Goal: Task Accomplishment & Management: Complete application form

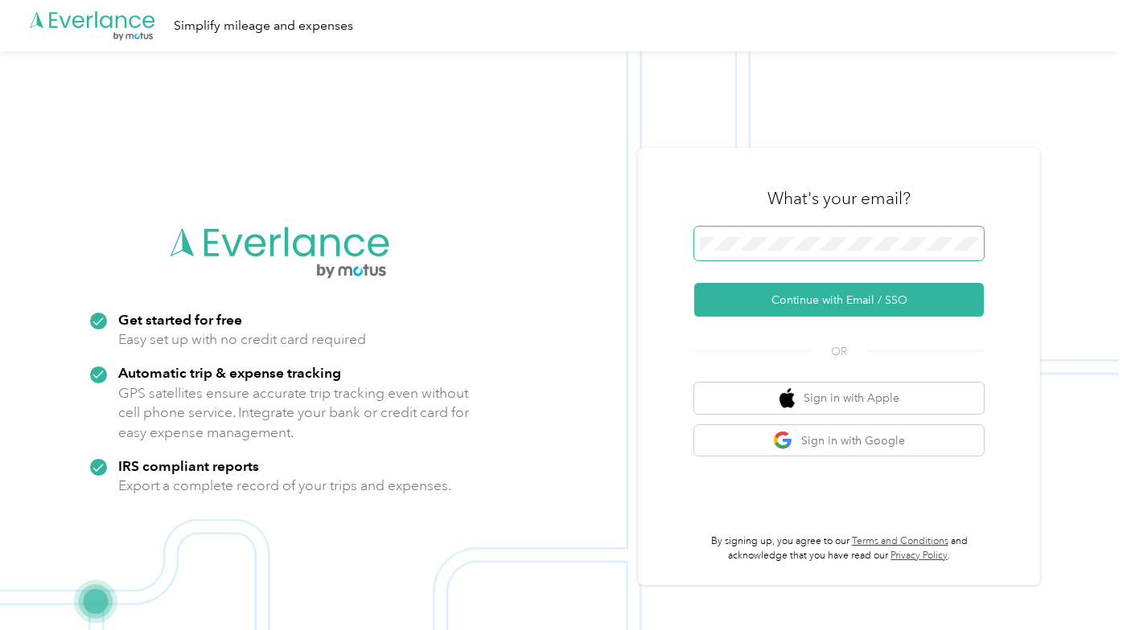
click at [754, 236] on span at bounding box center [839, 244] width 290 height 34
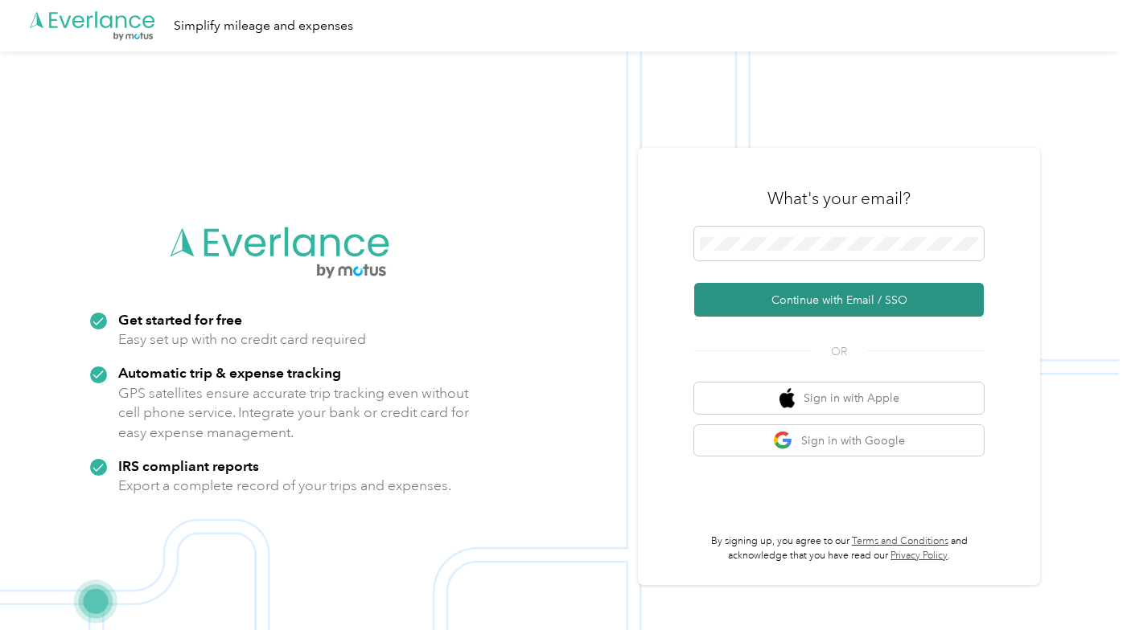
click at [782, 304] on button "Continue with Email / SSO" at bounding box center [839, 300] width 290 height 34
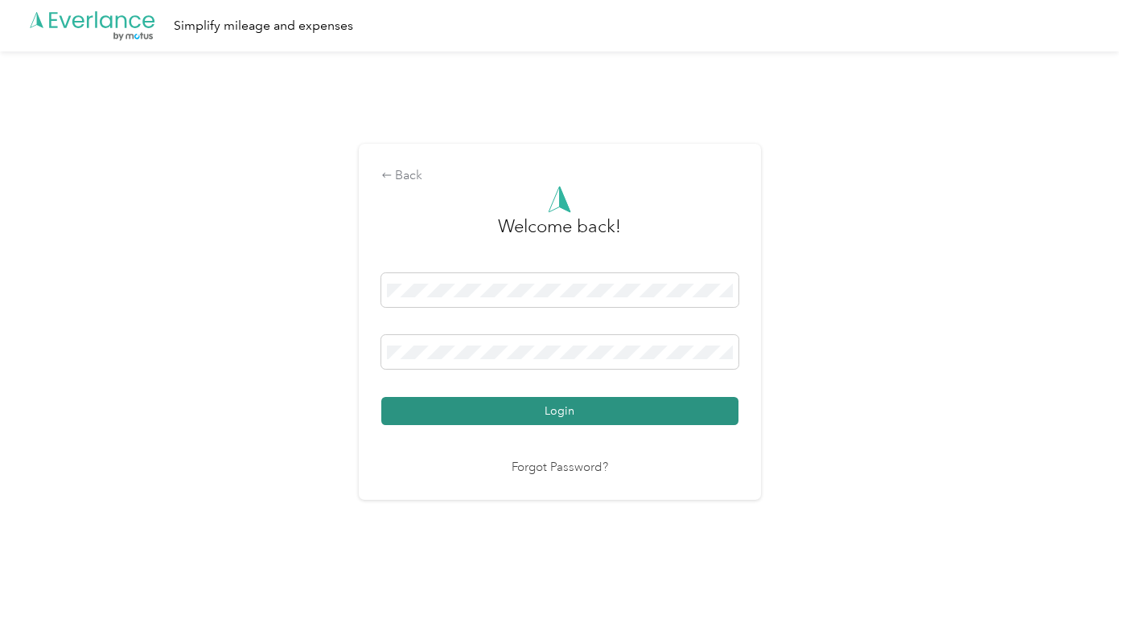
click at [628, 409] on button "Login" at bounding box center [559, 411] width 357 height 28
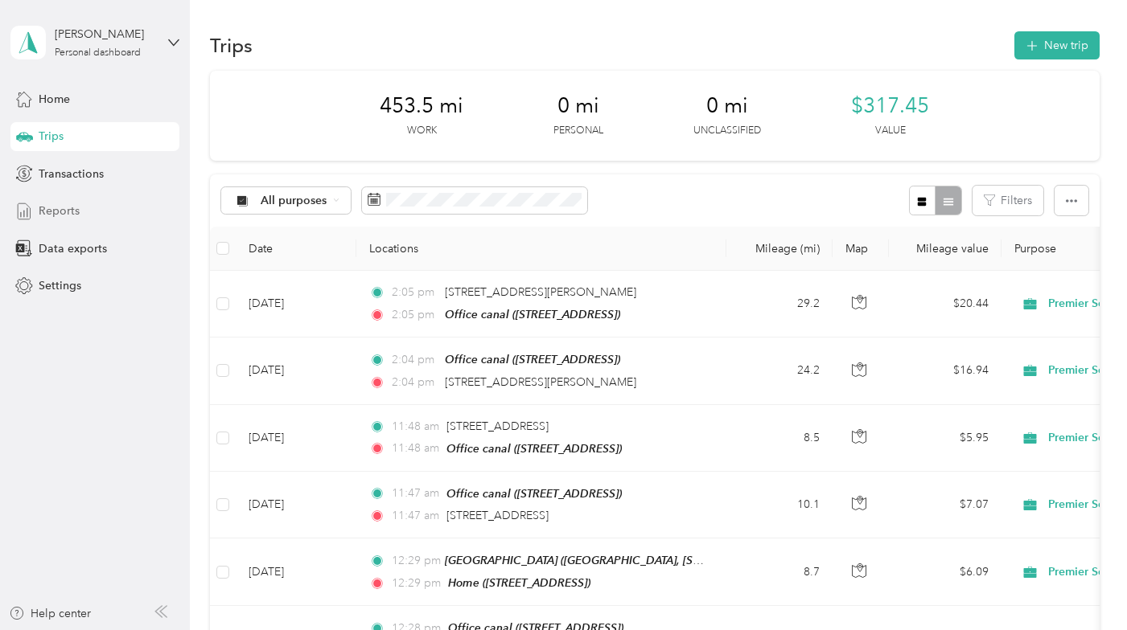
click at [56, 207] on span "Reports" at bounding box center [59, 211] width 41 height 17
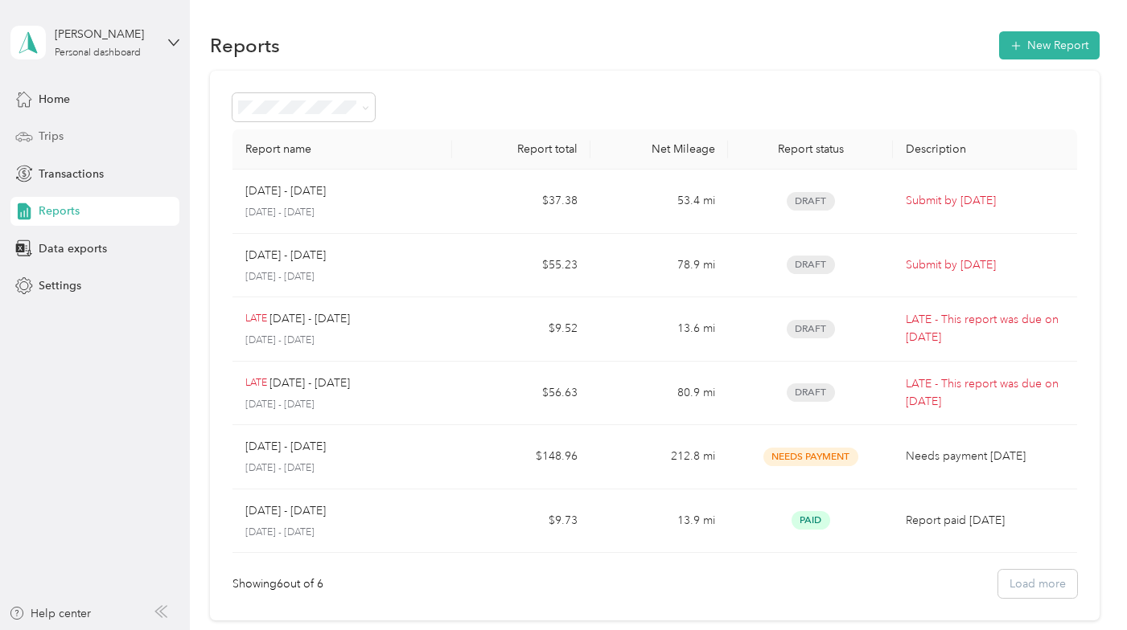
click at [68, 139] on div "Trips" at bounding box center [94, 136] width 169 height 29
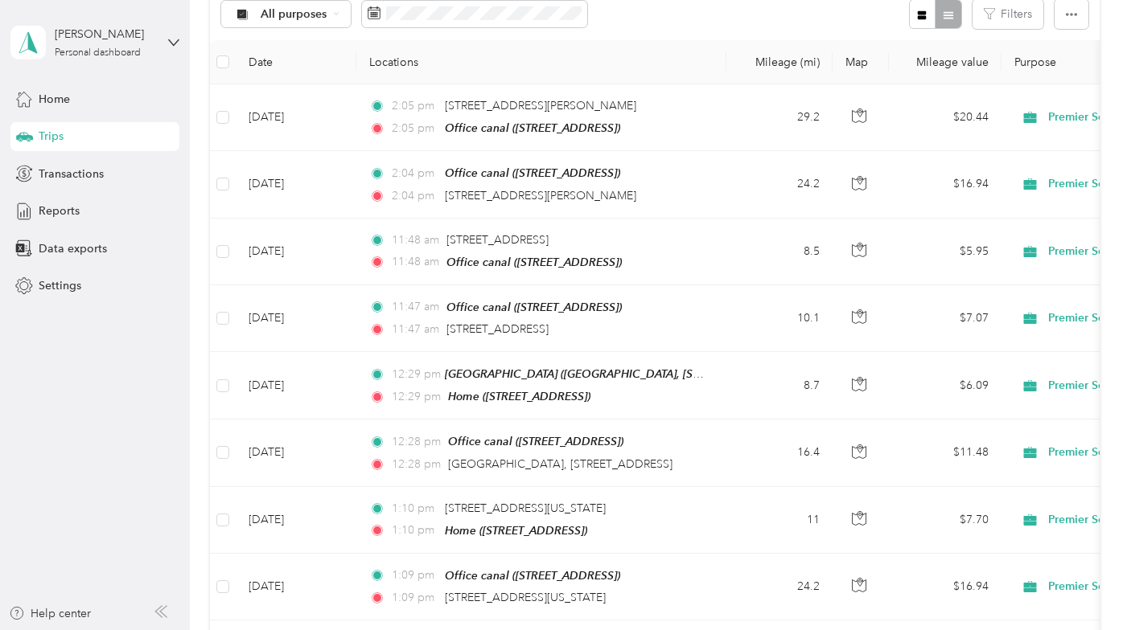
scroll to position [207, 0]
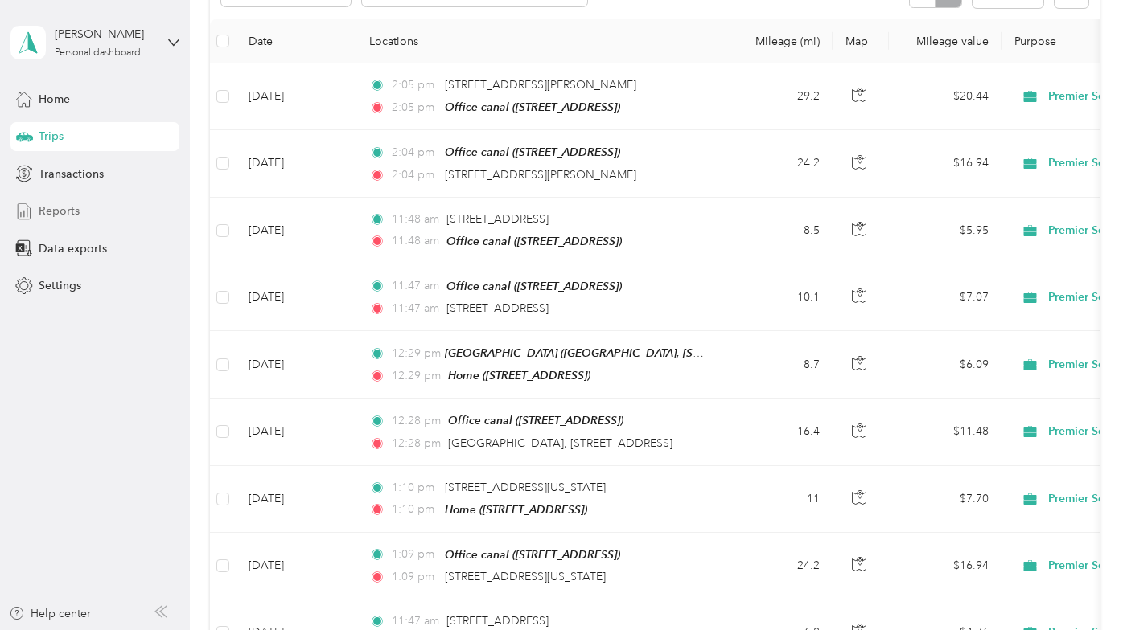
click at [35, 212] on div "Reports" at bounding box center [94, 211] width 169 height 29
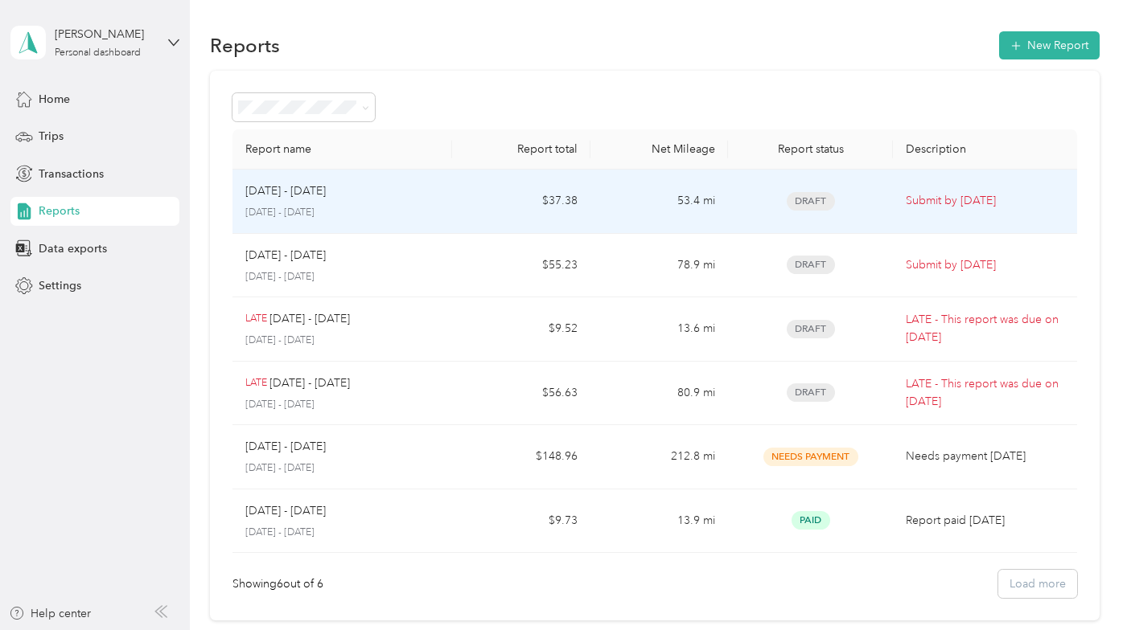
click at [374, 201] on div "[DATE] - [DATE] [DATE] - [DATE]" at bounding box center [342, 202] width 195 height 38
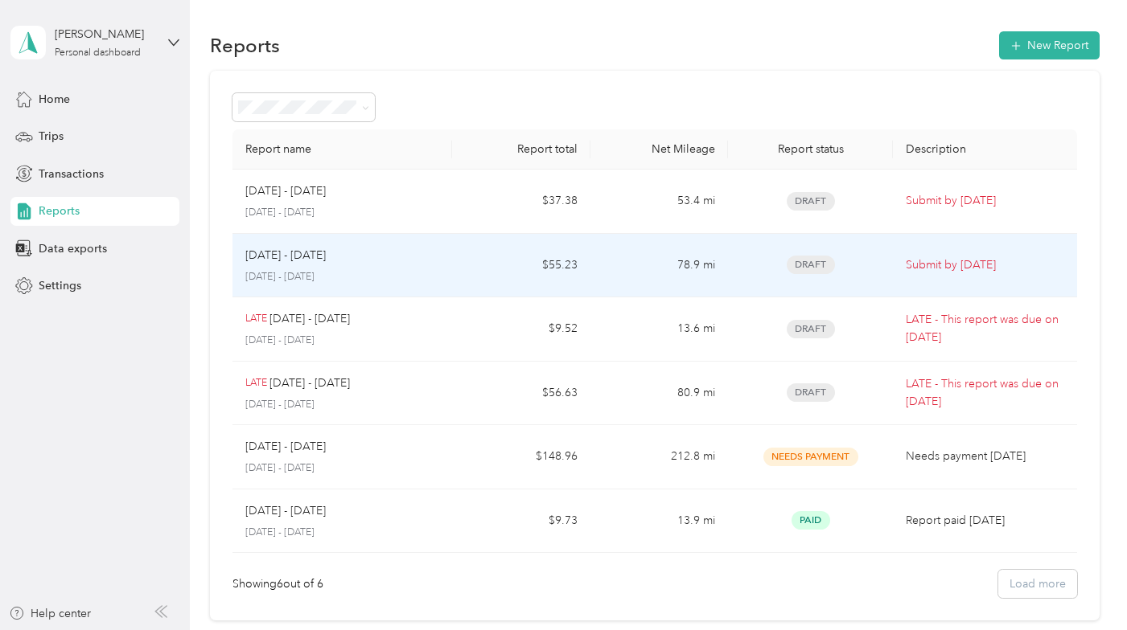
click at [390, 259] on div "[DATE] - [DATE]" at bounding box center [342, 256] width 195 height 18
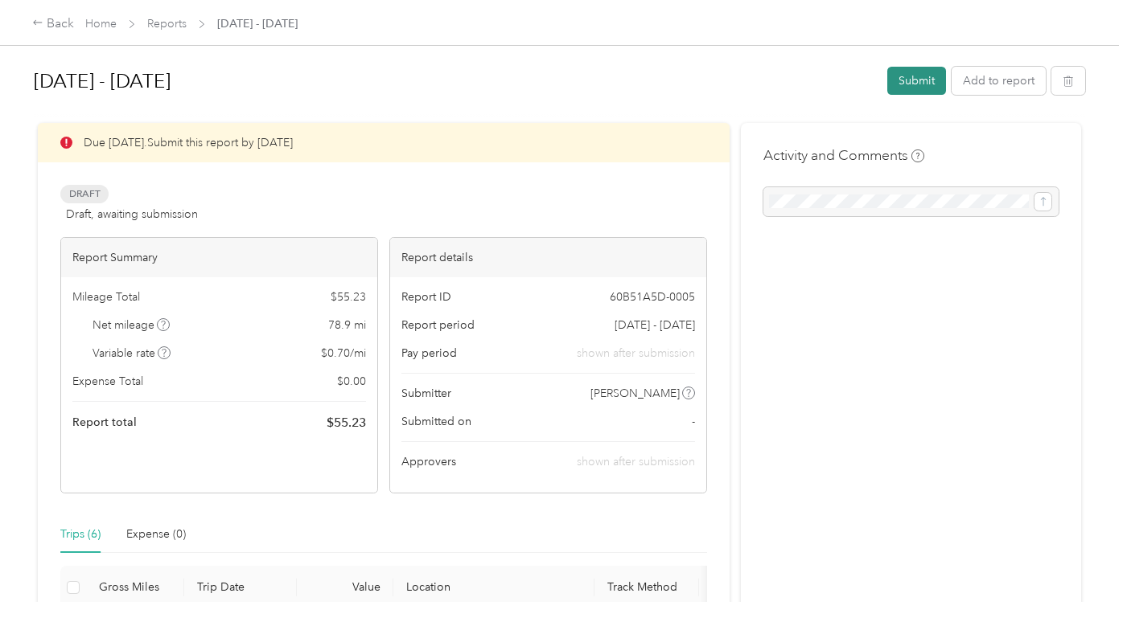
click at [914, 84] on button "Submit" at bounding box center [916, 81] width 59 height 28
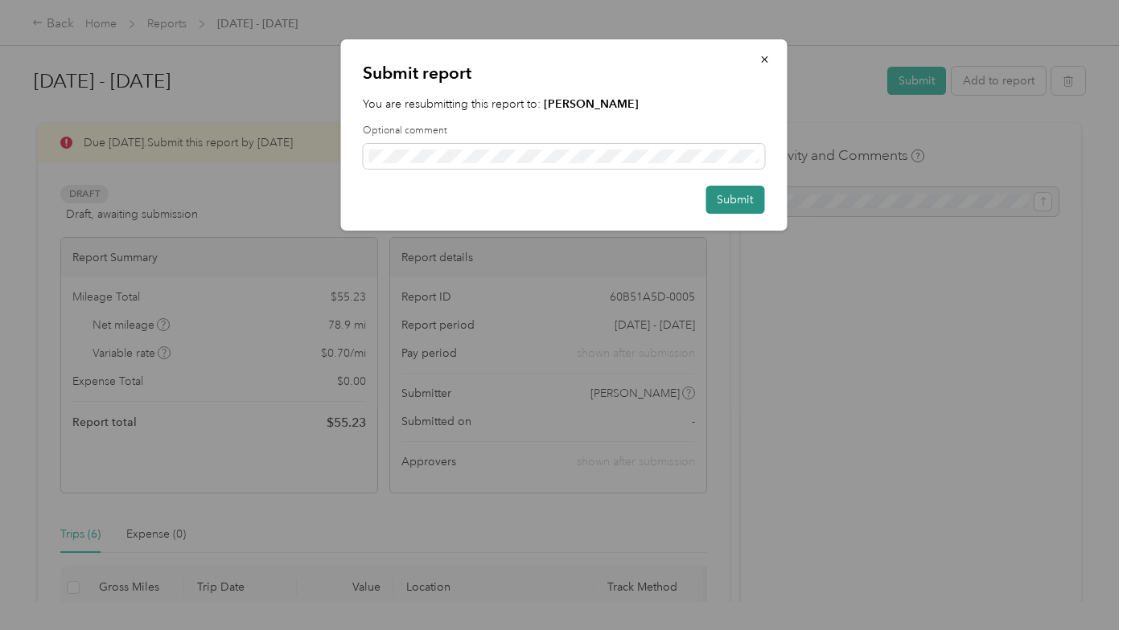
click at [746, 199] on button "Submit" at bounding box center [734, 200] width 59 height 28
